Goal: Task Accomplishment & Management: Complete application form

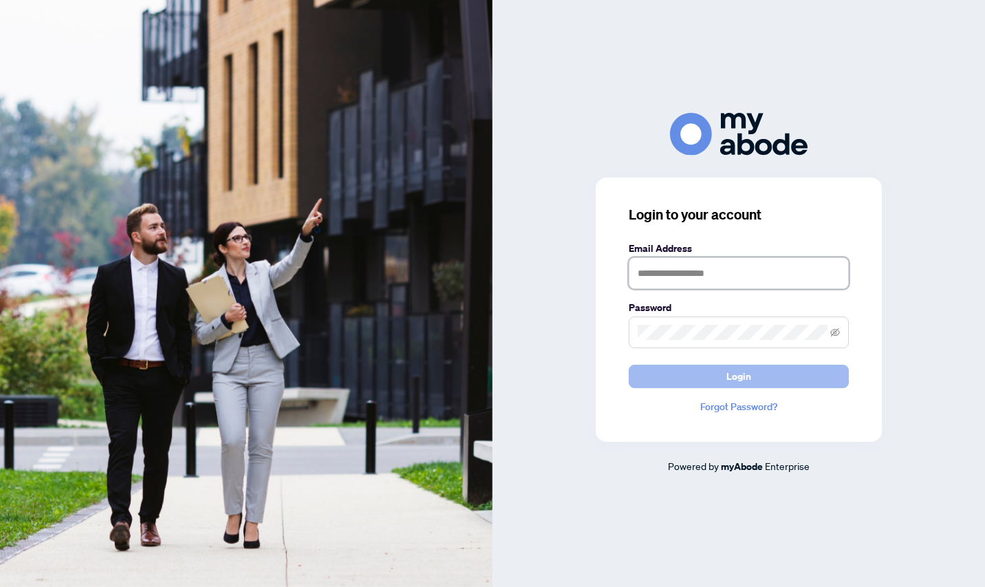
type input "**********"
click at [745, 374] on span "Login" at bounding box center [738, 376] width 25 height 22
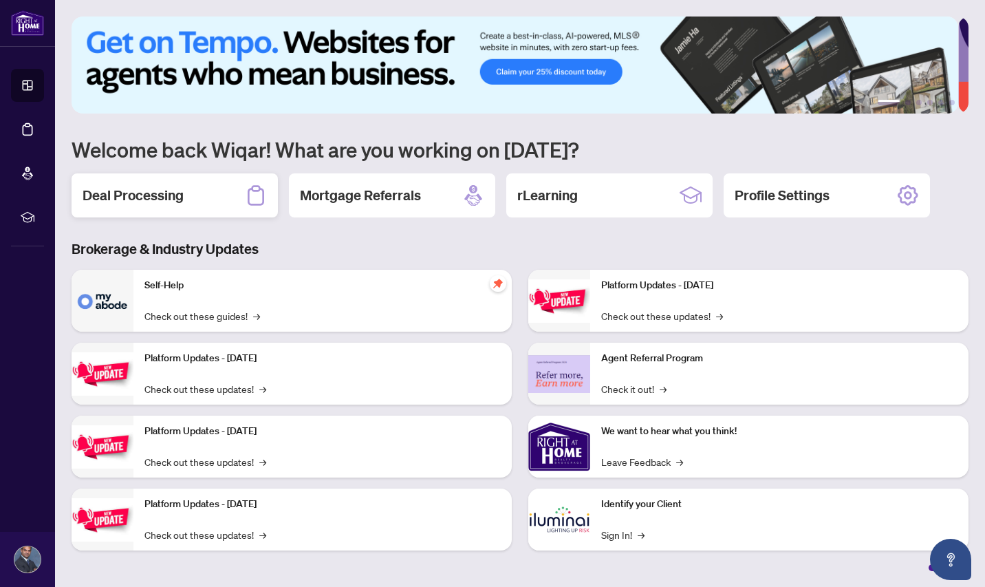
click at [129, 197] on h2 "Deal Processing" at bounding box center [133, 195] width 101 height 19
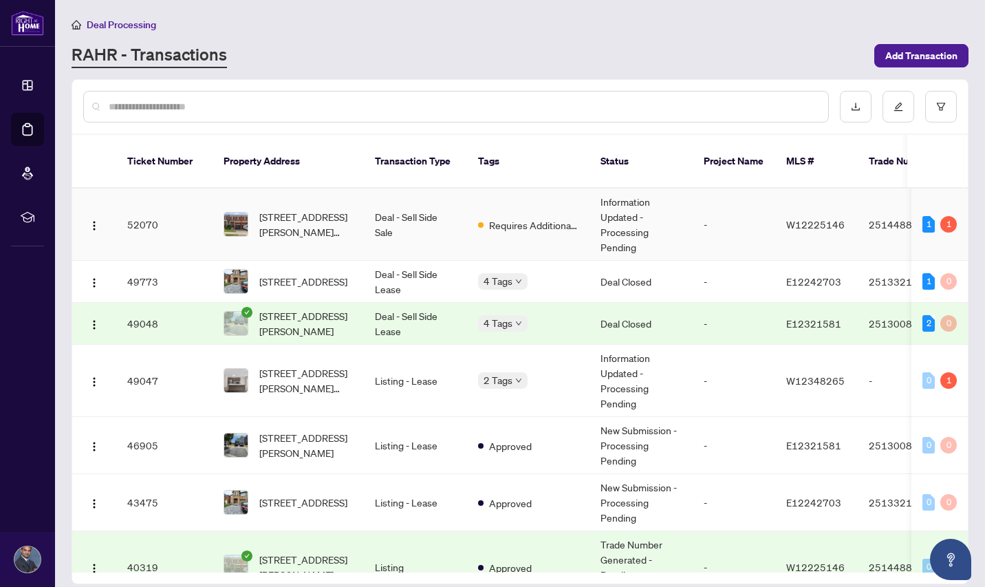
click at [545, 226] on td "Requires Additional Docs" at bounding box center [528, 224] width 122 height 72
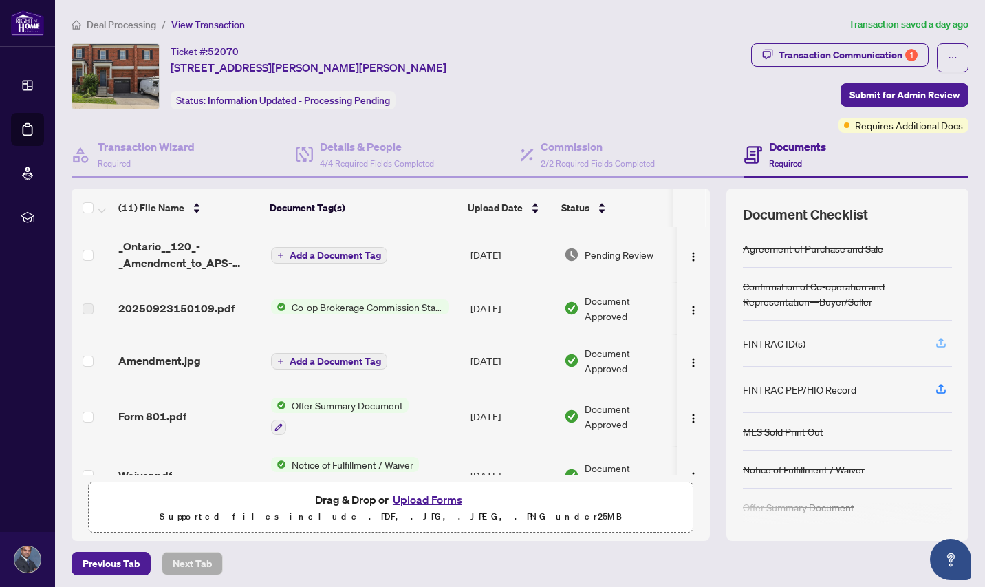
click at [938, 339] on icon "button" at bounding box center [941, 341] width 6 height 7
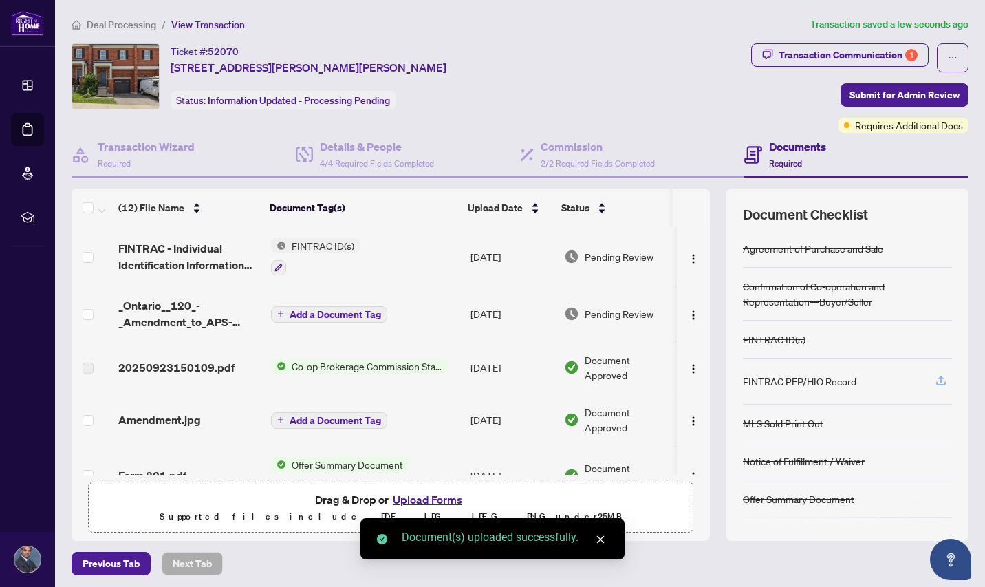
click at [935, 382] on icon "button" at bounding box center [941, 380] width 12 height 12
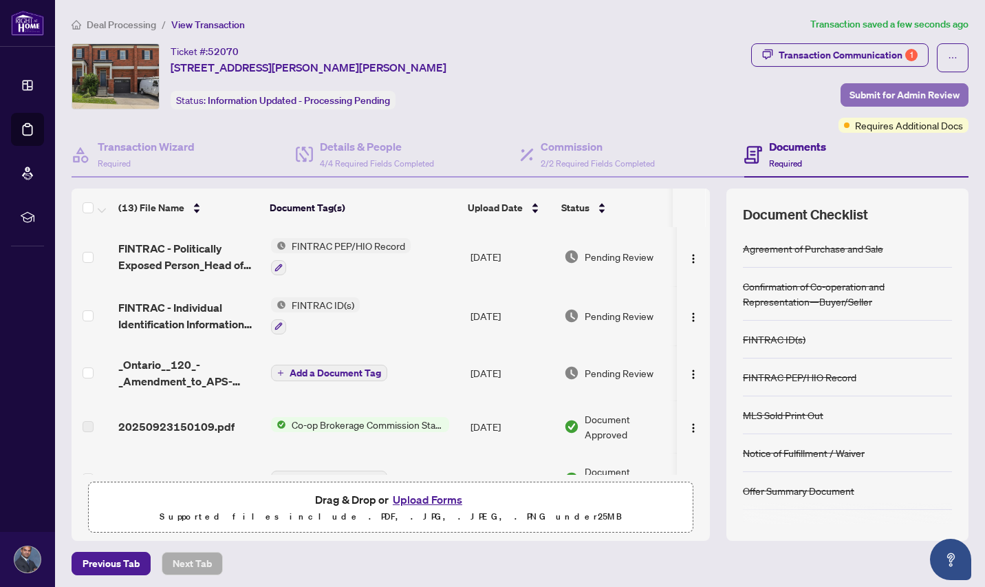
click at [889, 90] on span "Submit for Admin Review" at bounding box center [904, 95] width 110 height 22
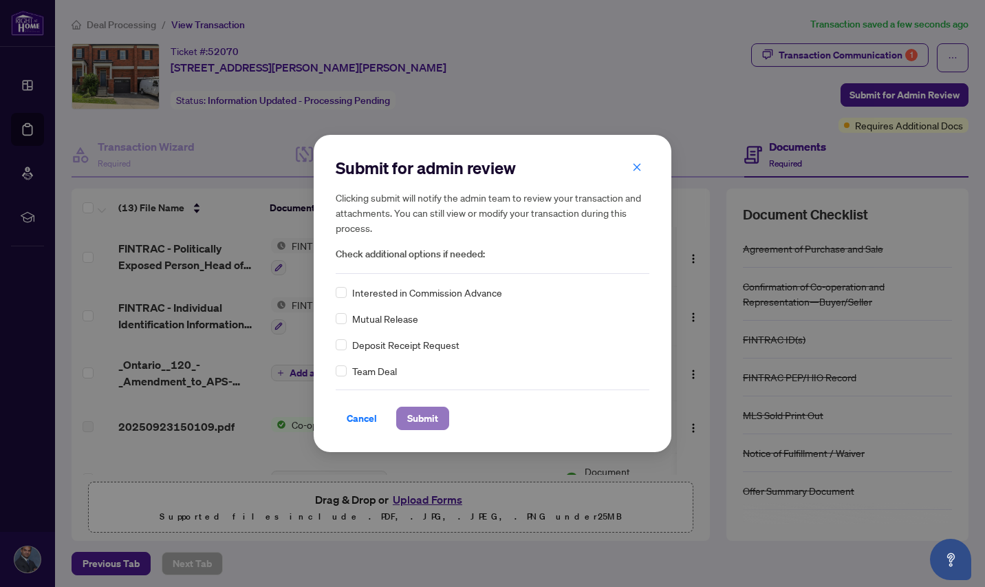
click at [422, 420] on span "Submit" at bounding box center [422, 418] width 31 height 22
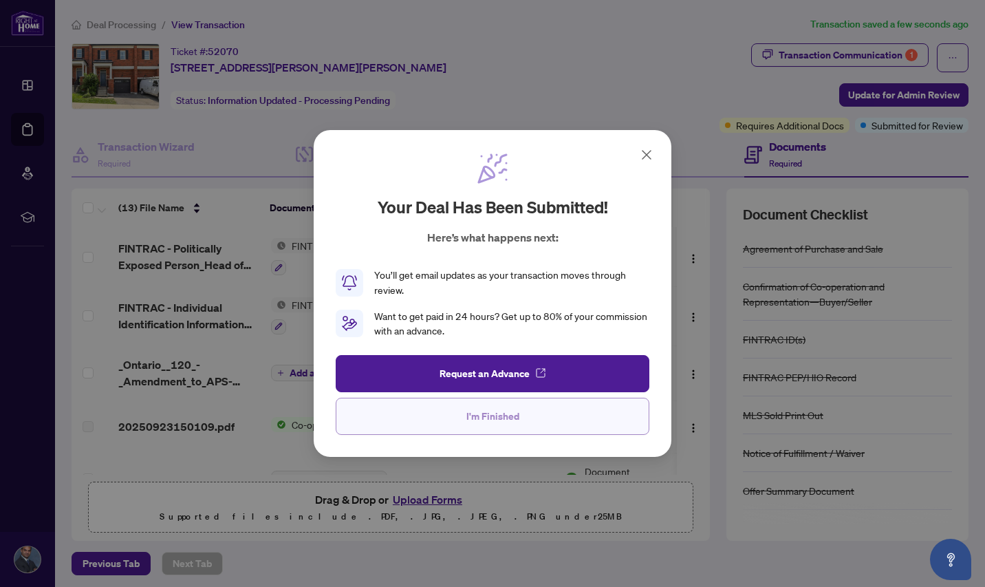
click at [501, 413] on span "I'm Finished" at bounding box center [492, 416] width 53 height 22
